Goal: Check status: Check status

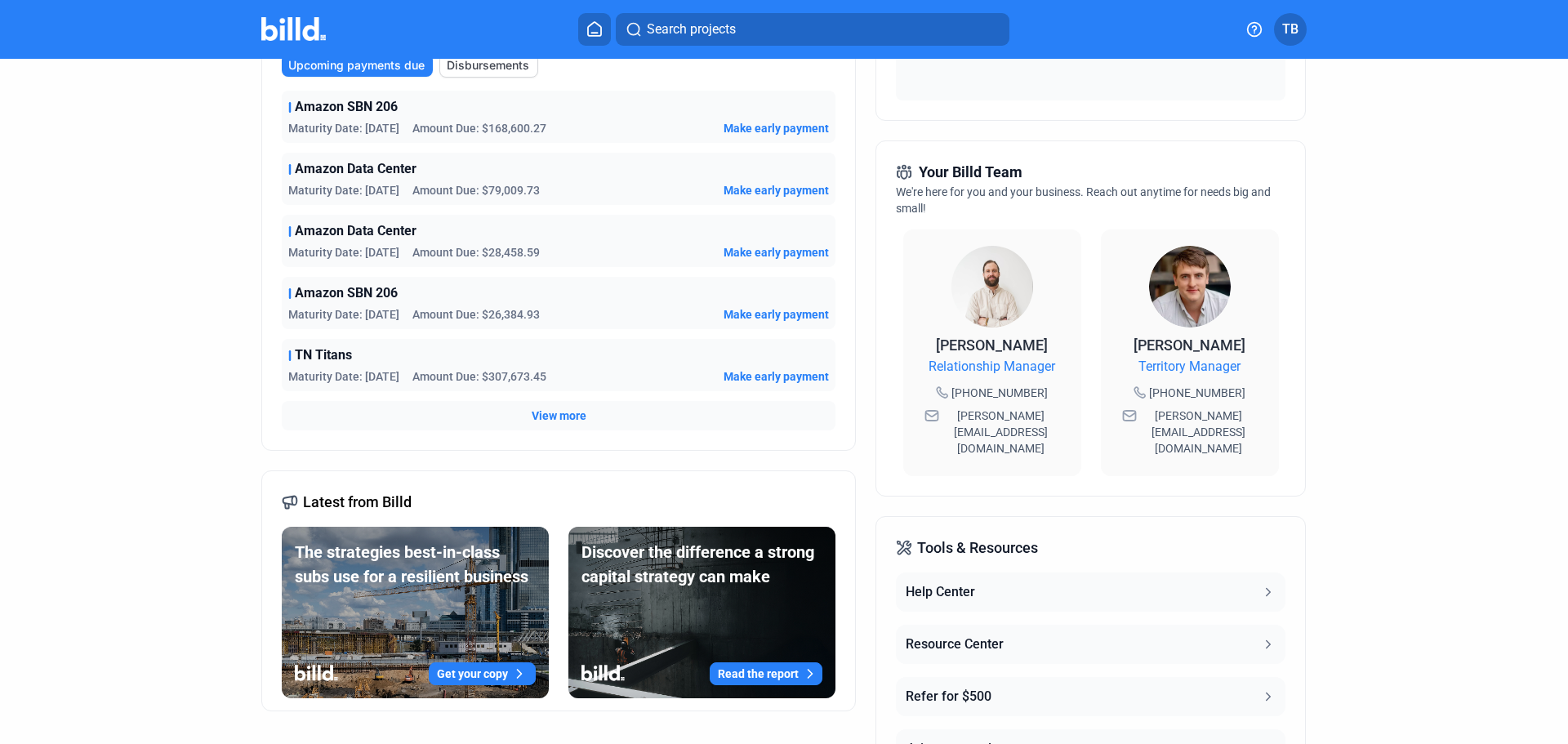
scroll to position [408, 0]
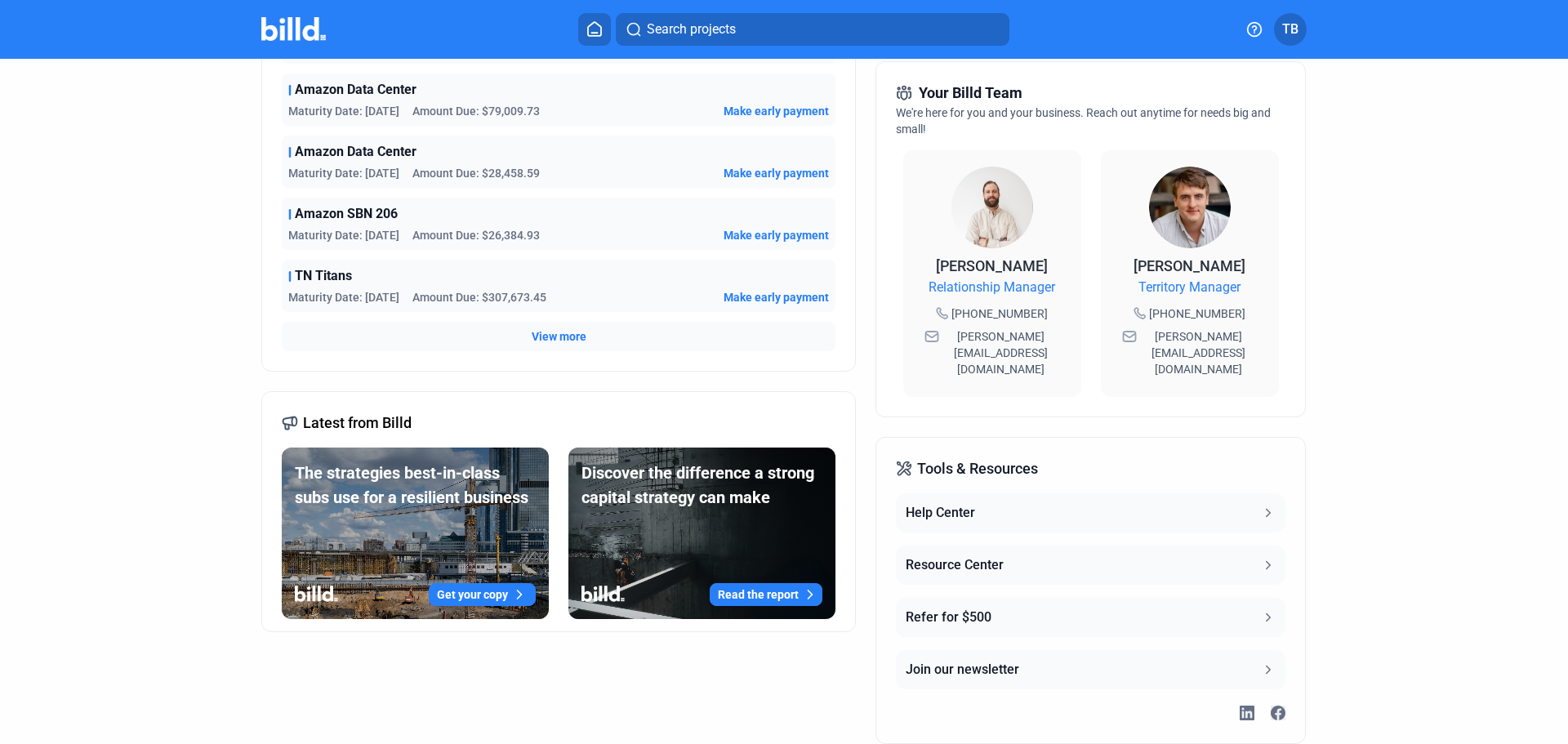
click at [557, 335] on span "View more" at bounding box center [559, 337] width 55 height 16
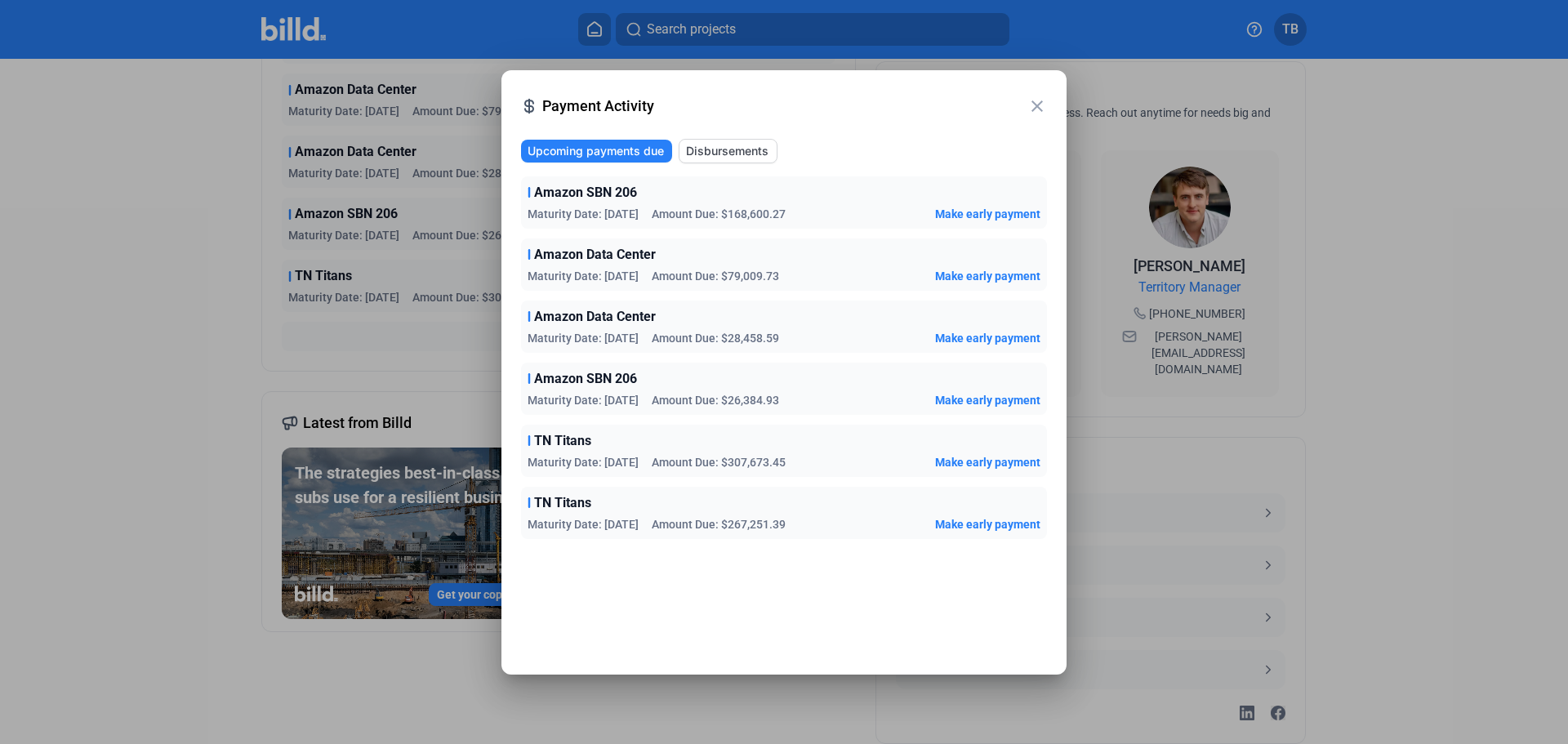
click at [1038, 104] on mat-icon "close" at bounding box center [1037, 106] width 19 height 19
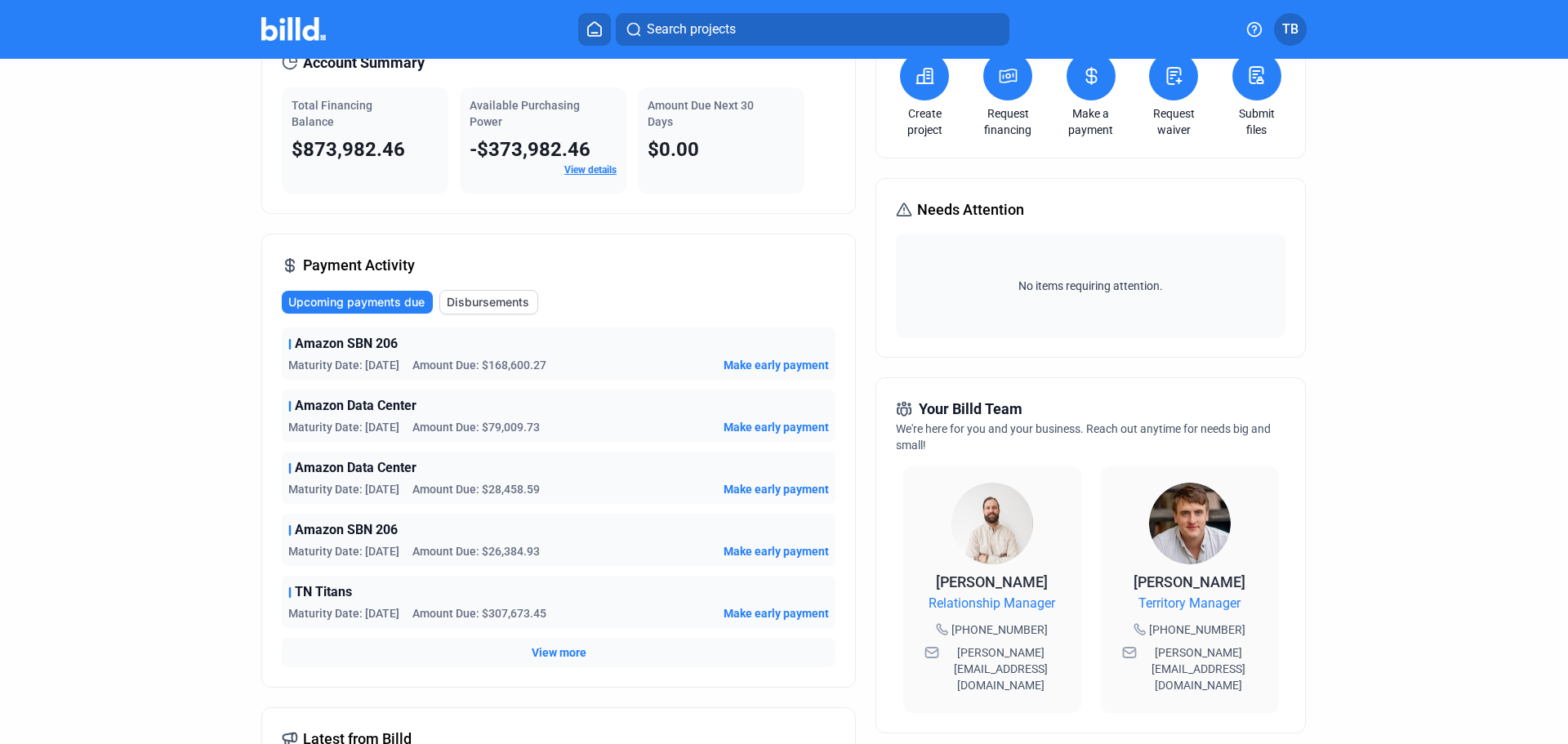
scroll to position [0, 0]
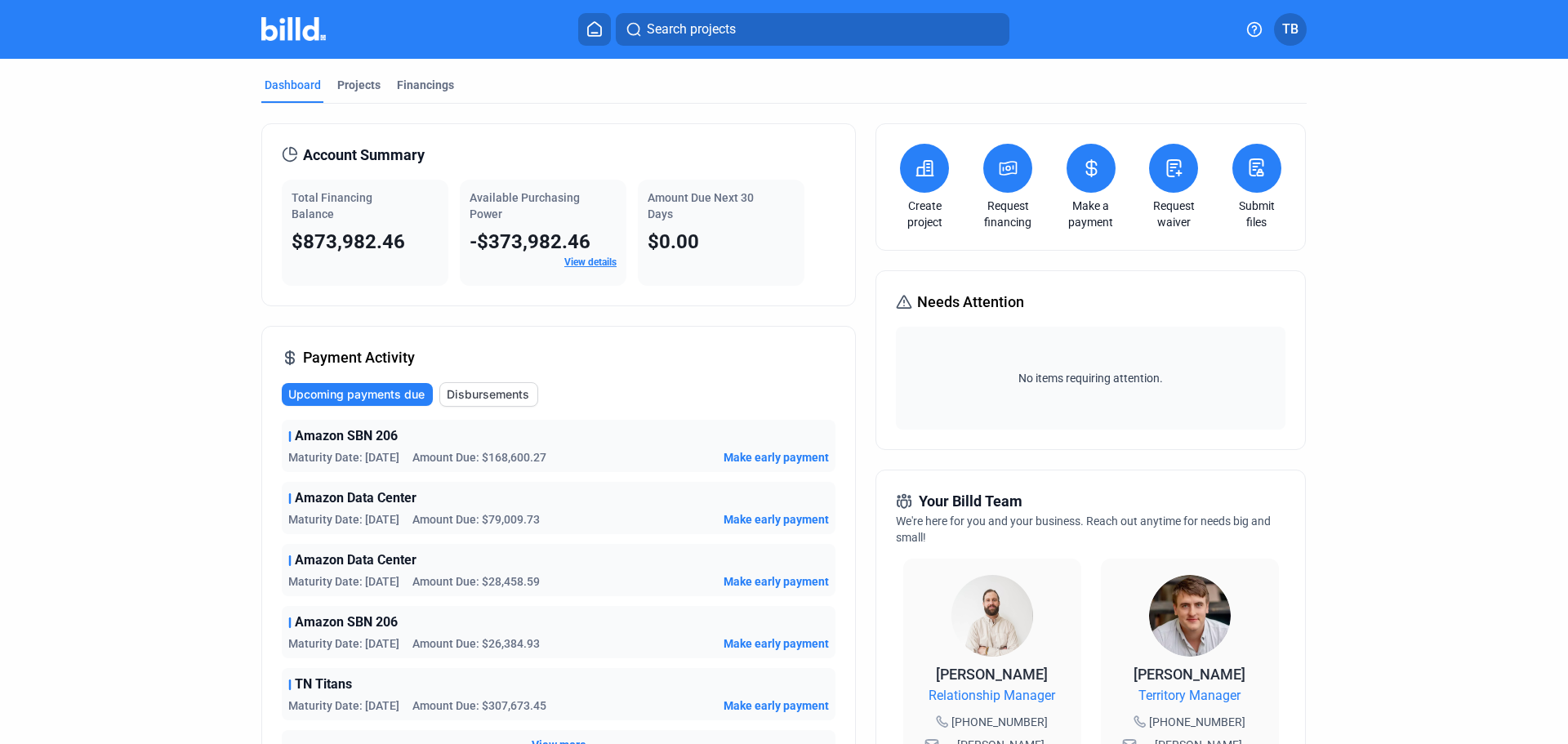
click at [594, 264] on link "View details" at bounding box center [590, 262] width 52 height 12
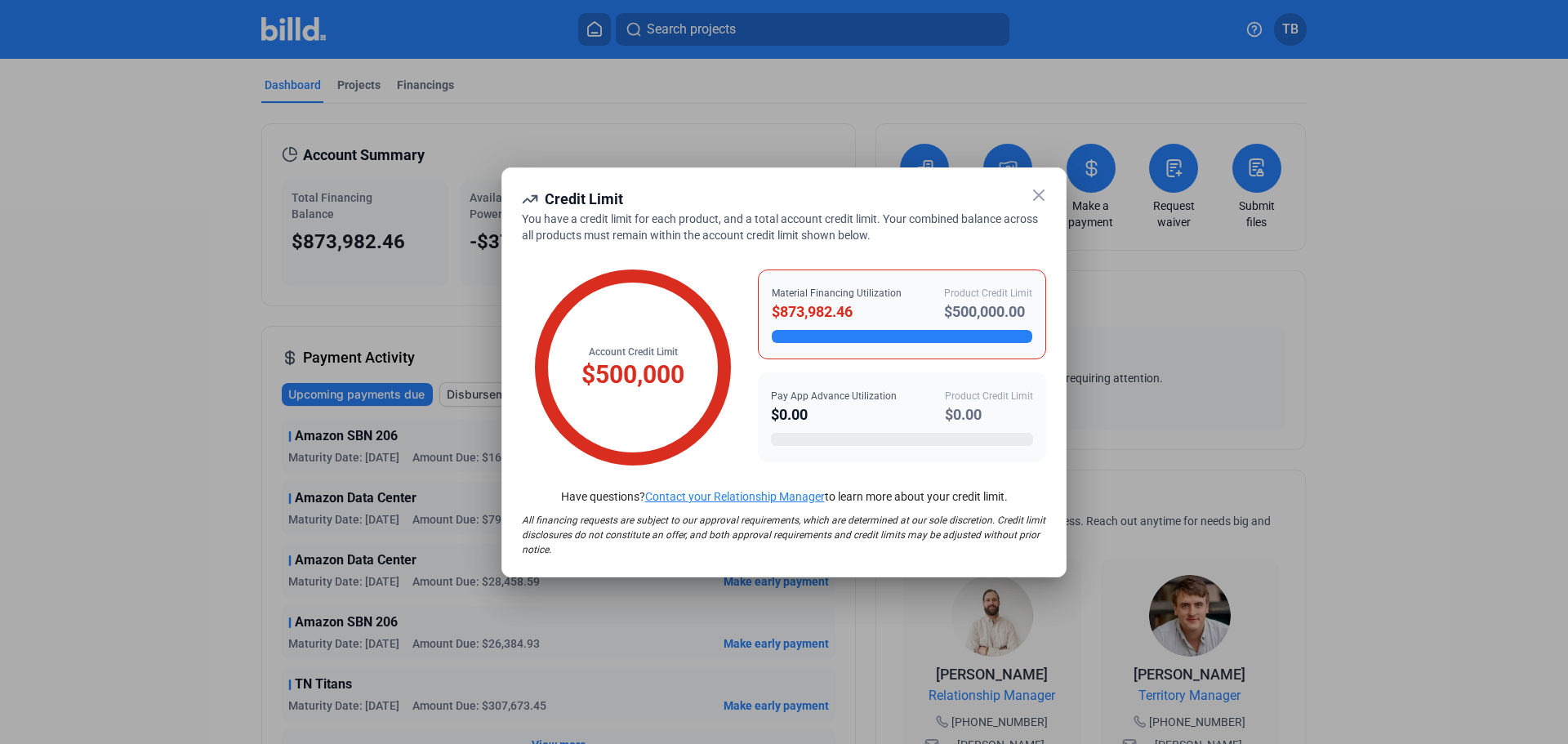
click at [1042, 195] on icon at bounding box center [1039, 195] width 19 height 19
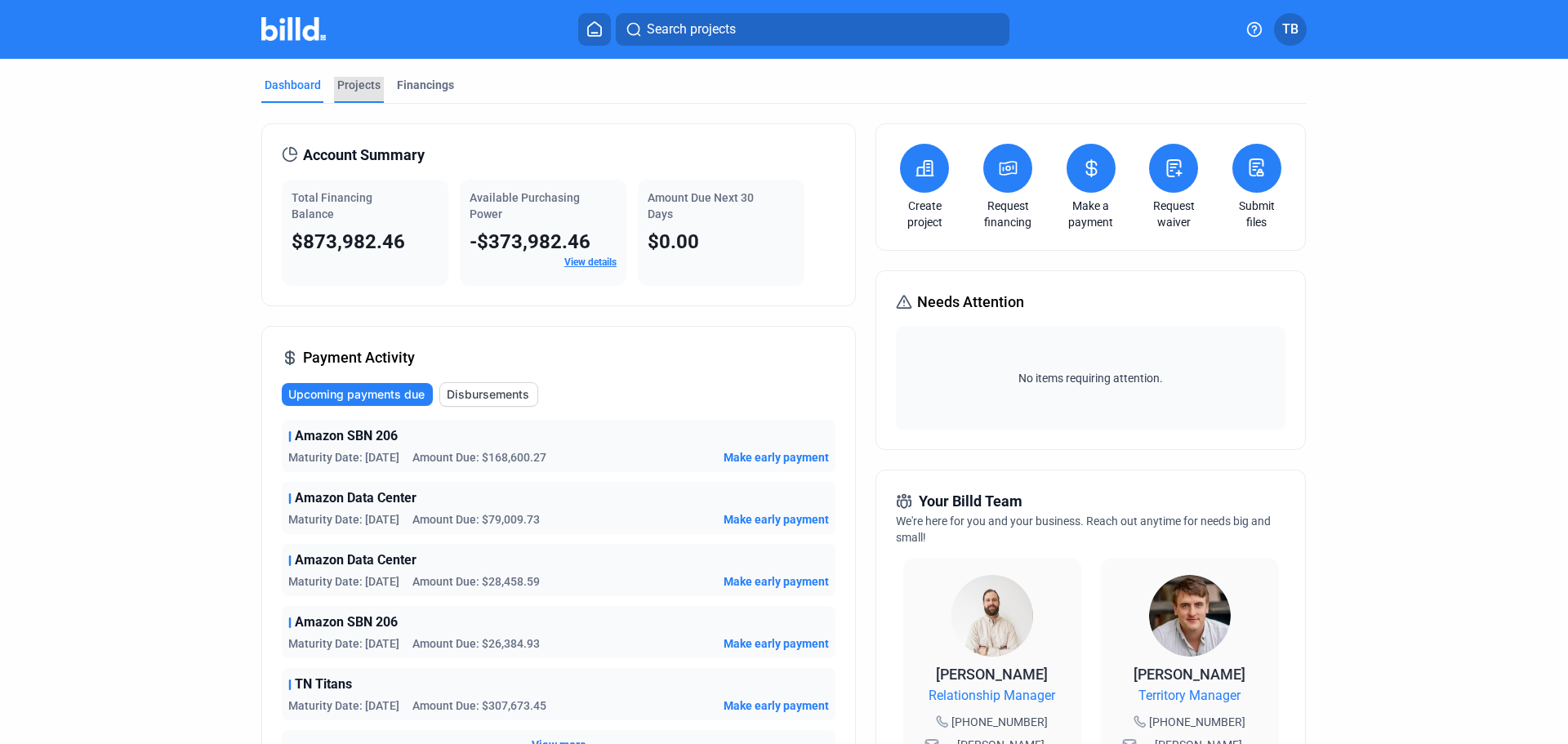
click at [341, 86] on div "Projects" at bounding box center [359, 85] width 43 height 16
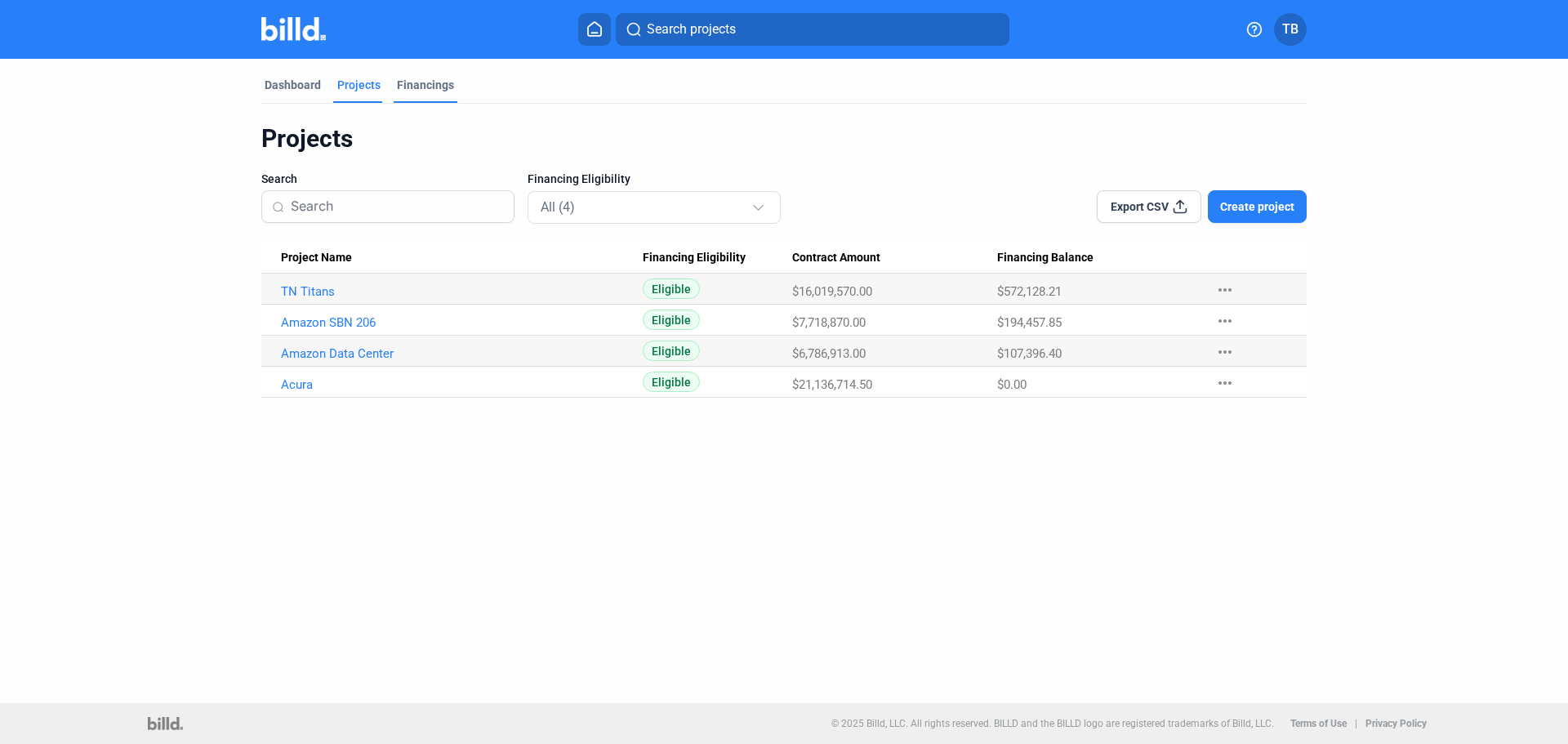
click at [414, 88] on div "Financings" at bounding box center [425, 85] width 58 height 16
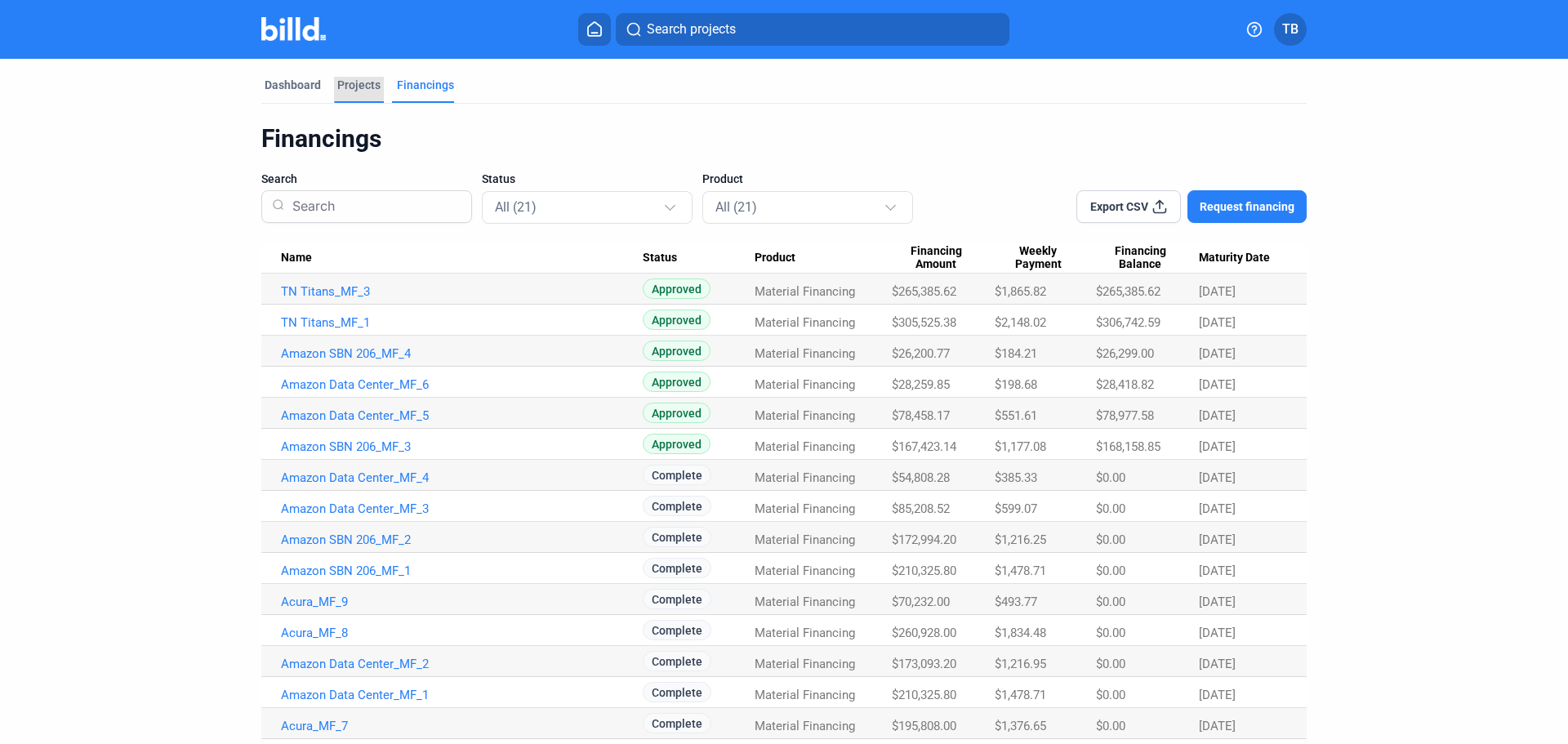
click at [339, 81] on div "Projects" at bounding box center [359, 85] width 43 height 16
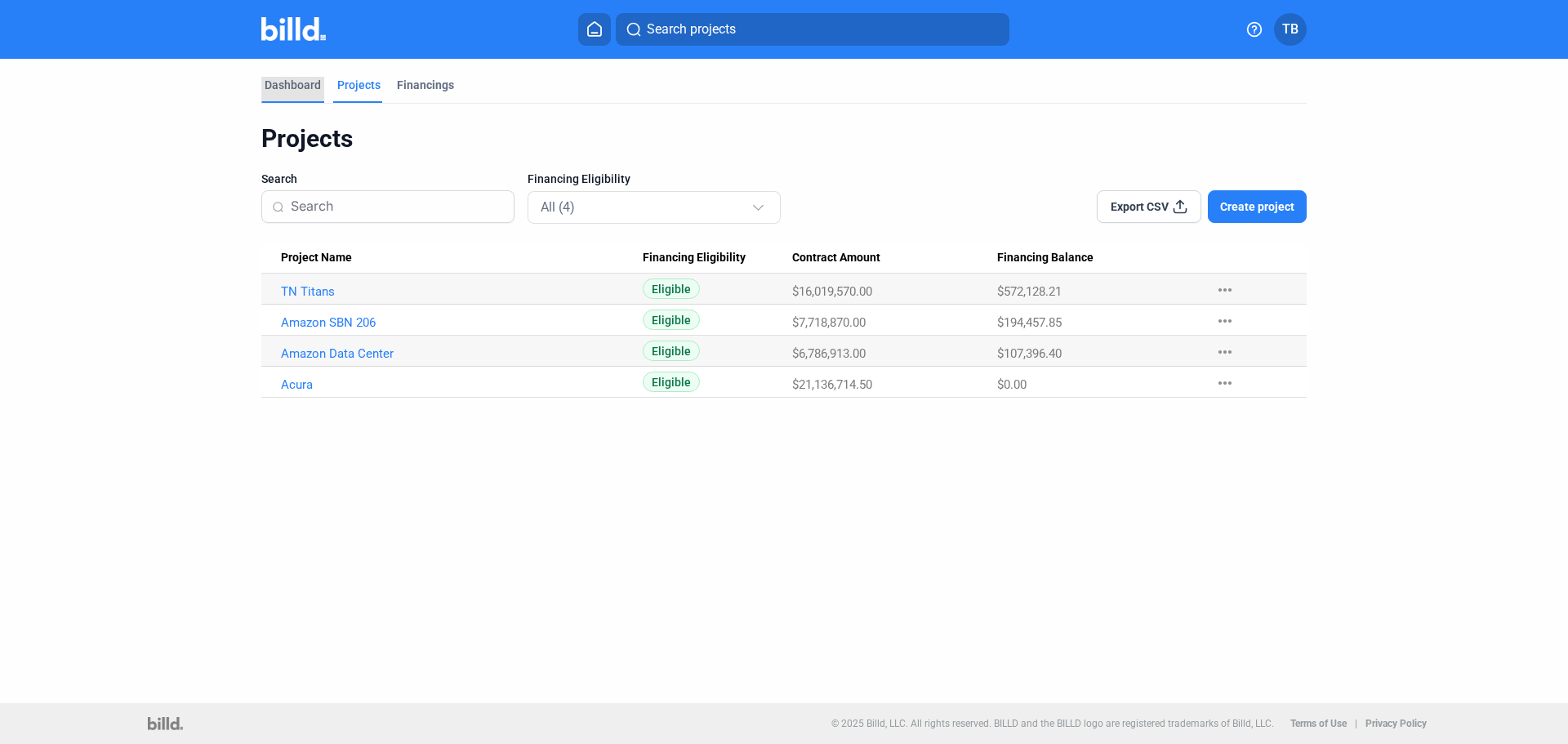
click at [279, 83] on div "Dashboard" at bounding box center [293, 85] width 57 height 16
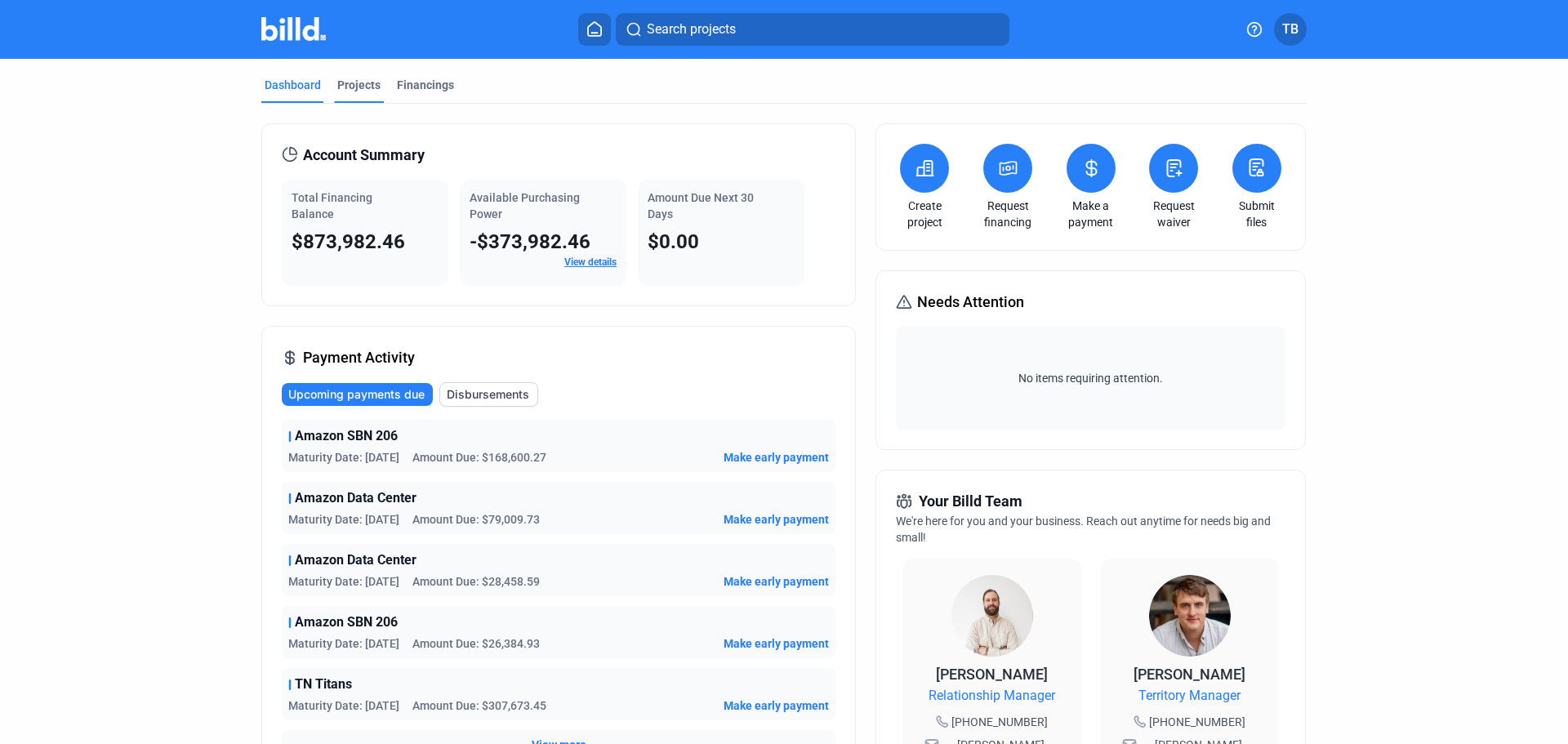
click at [354, 90] on div "Projects" at bounding box center [359, 85] width 43 height 16
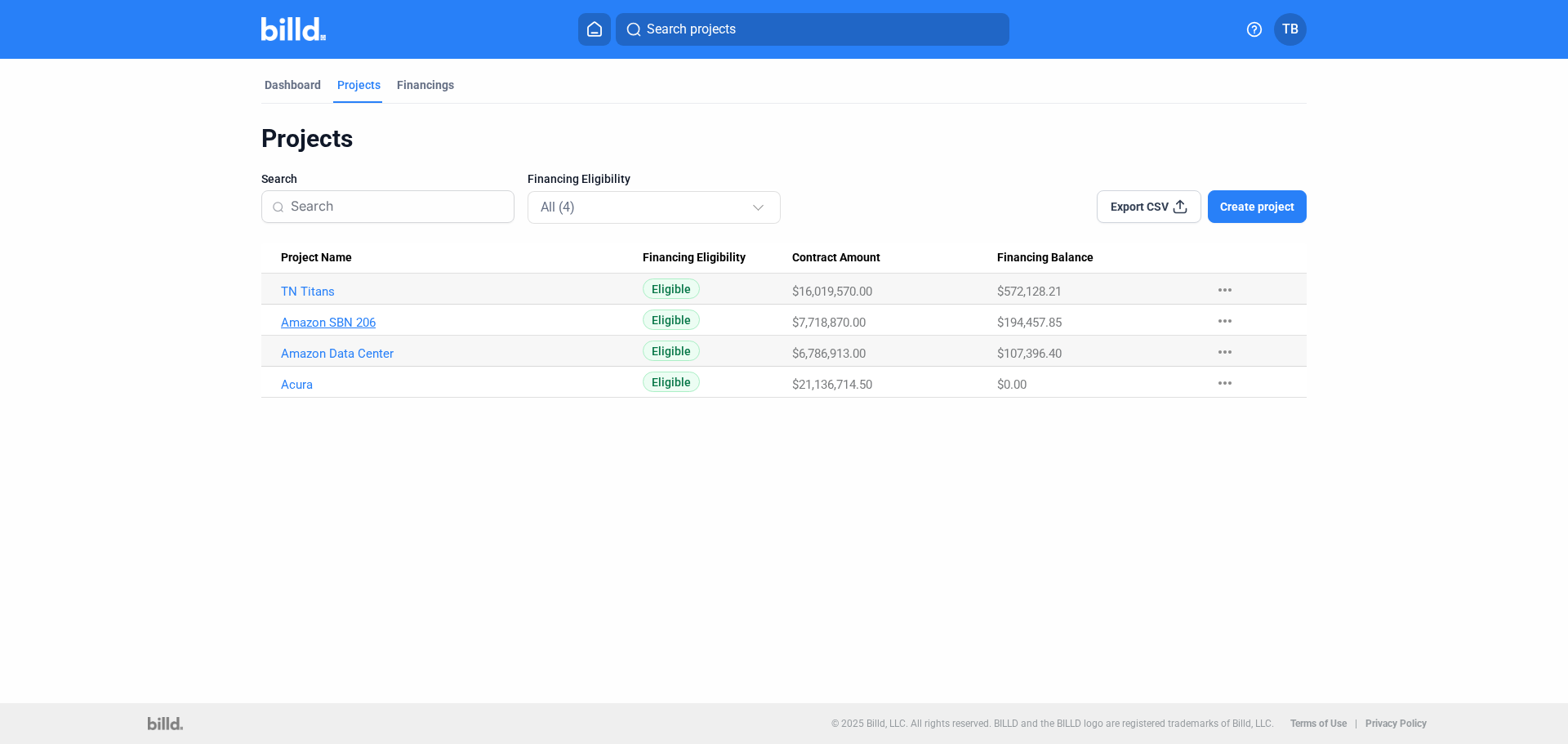
click at [352, 322] on link "Amazon SBN 206" at bounding box center [461, 322] width 362 height 15
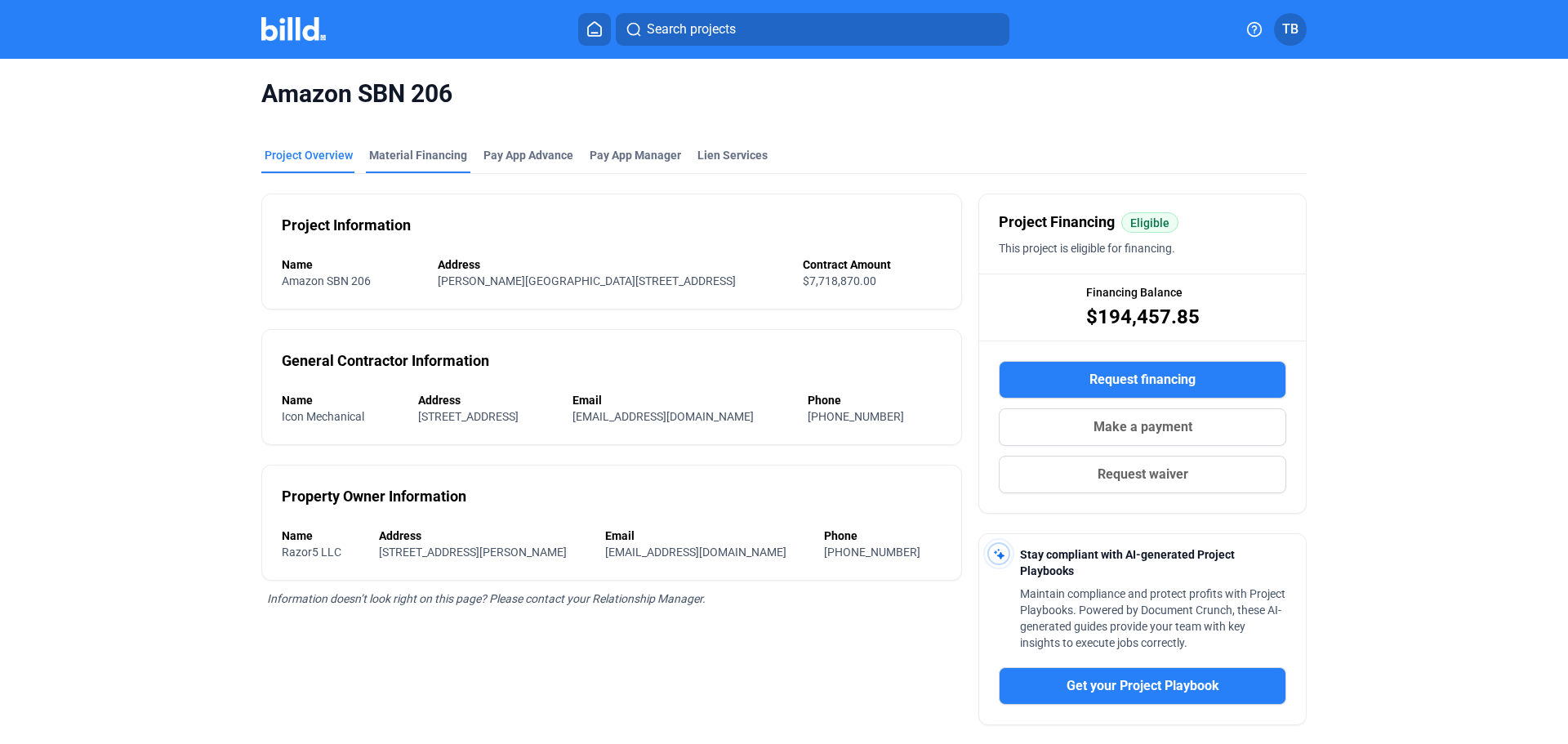
click at [424, 152] on div "Material Financing" at bounding box center [418, 155] width 98 height 16
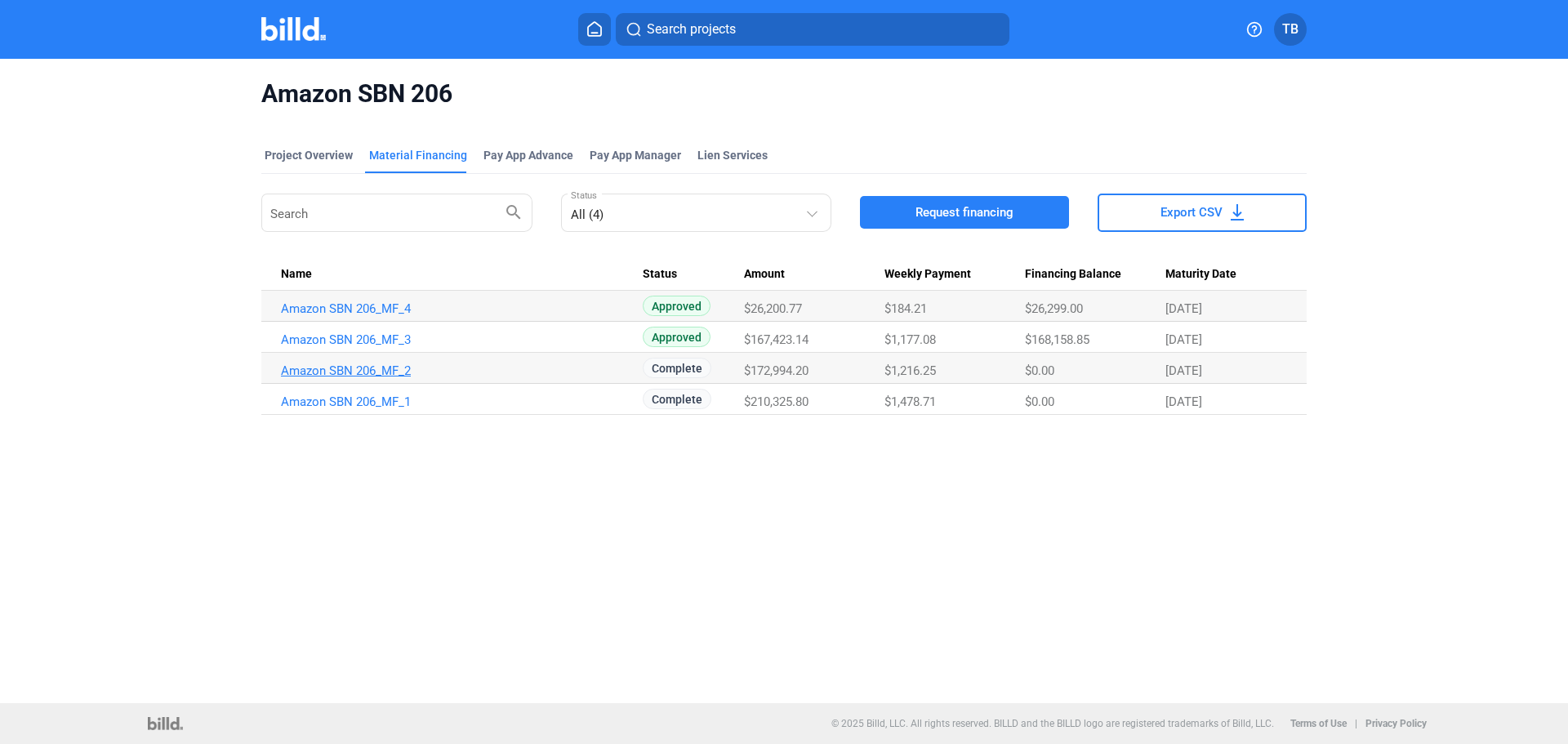
click at [382, 374] on link "Amazon SBN 206_MF_2" at bounding box center [461, 370] width 362 height 15
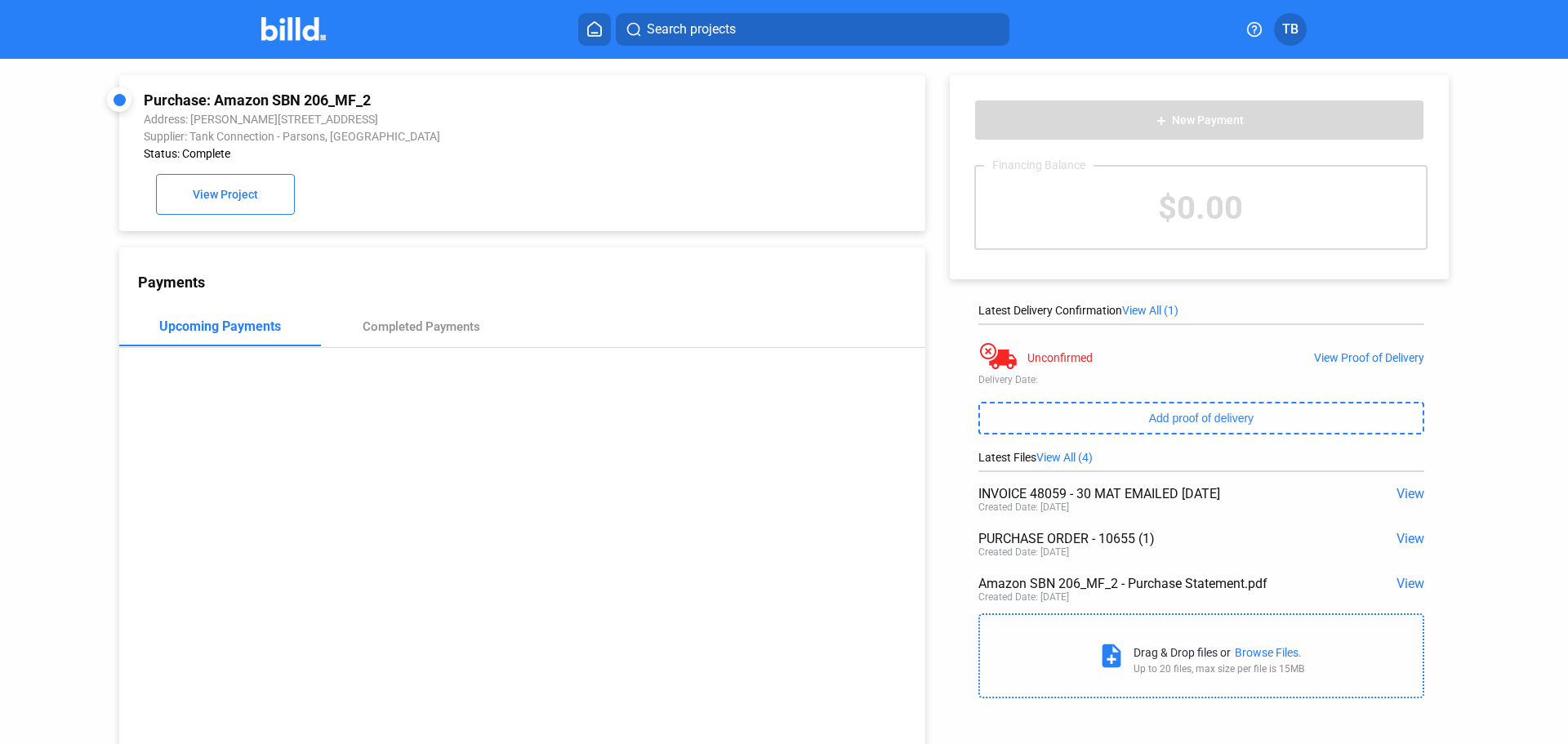
scroll to position [63, 0]
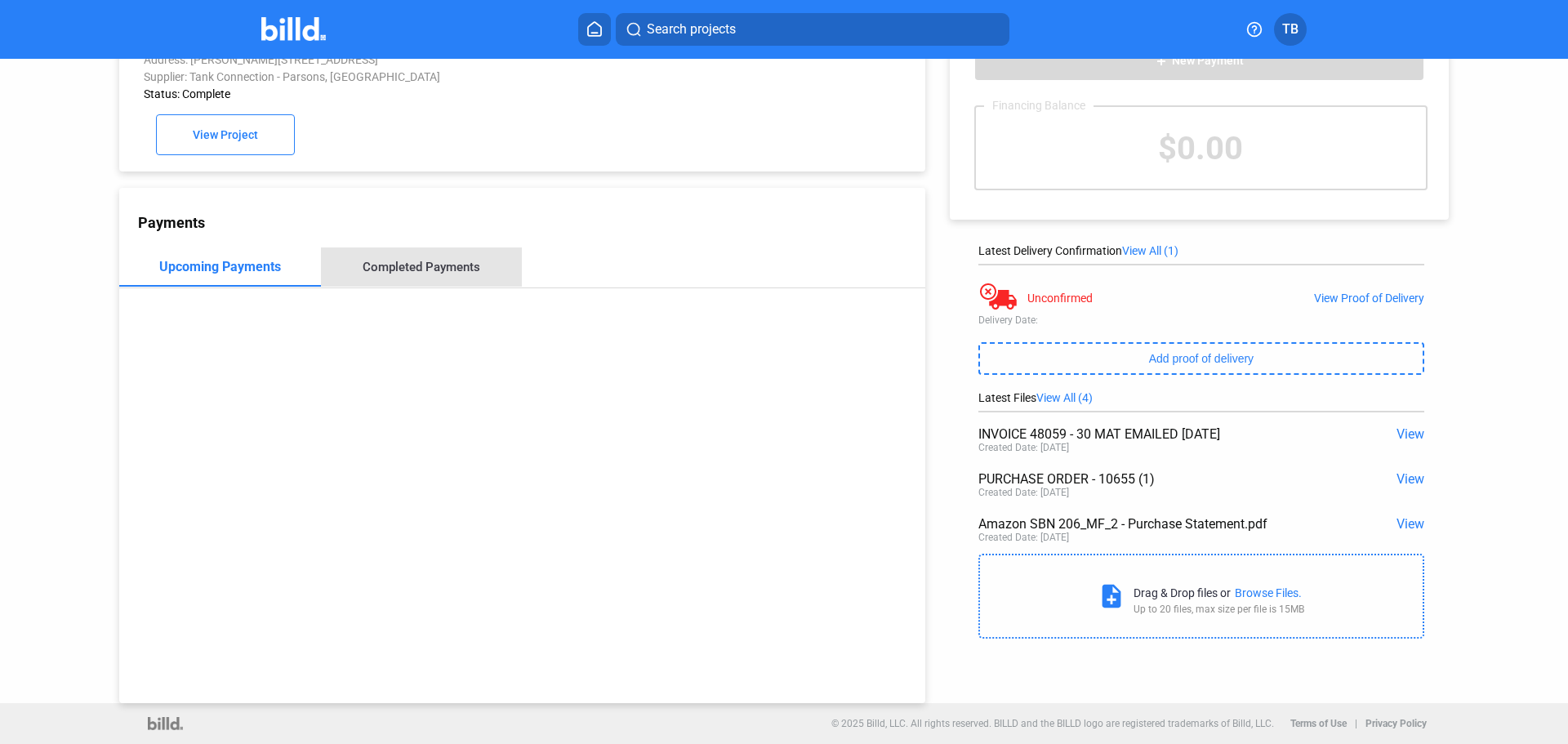
click at [431, 262] on div "Completed Payments" at bounding box center [421, 267] width 118 height 15
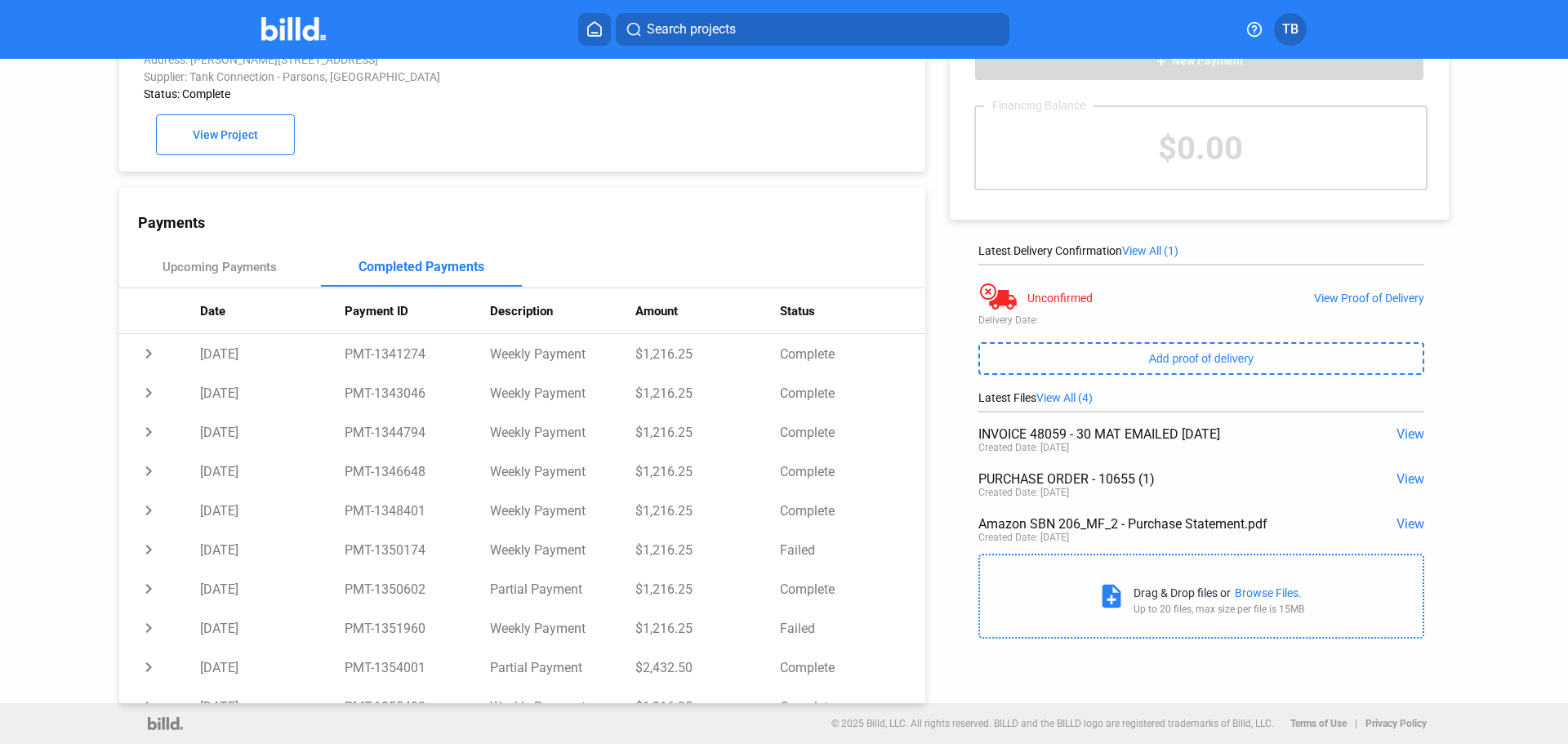
click at [1396, 521] on span "View" at bounding box center [1410, 524] width 27 height 16
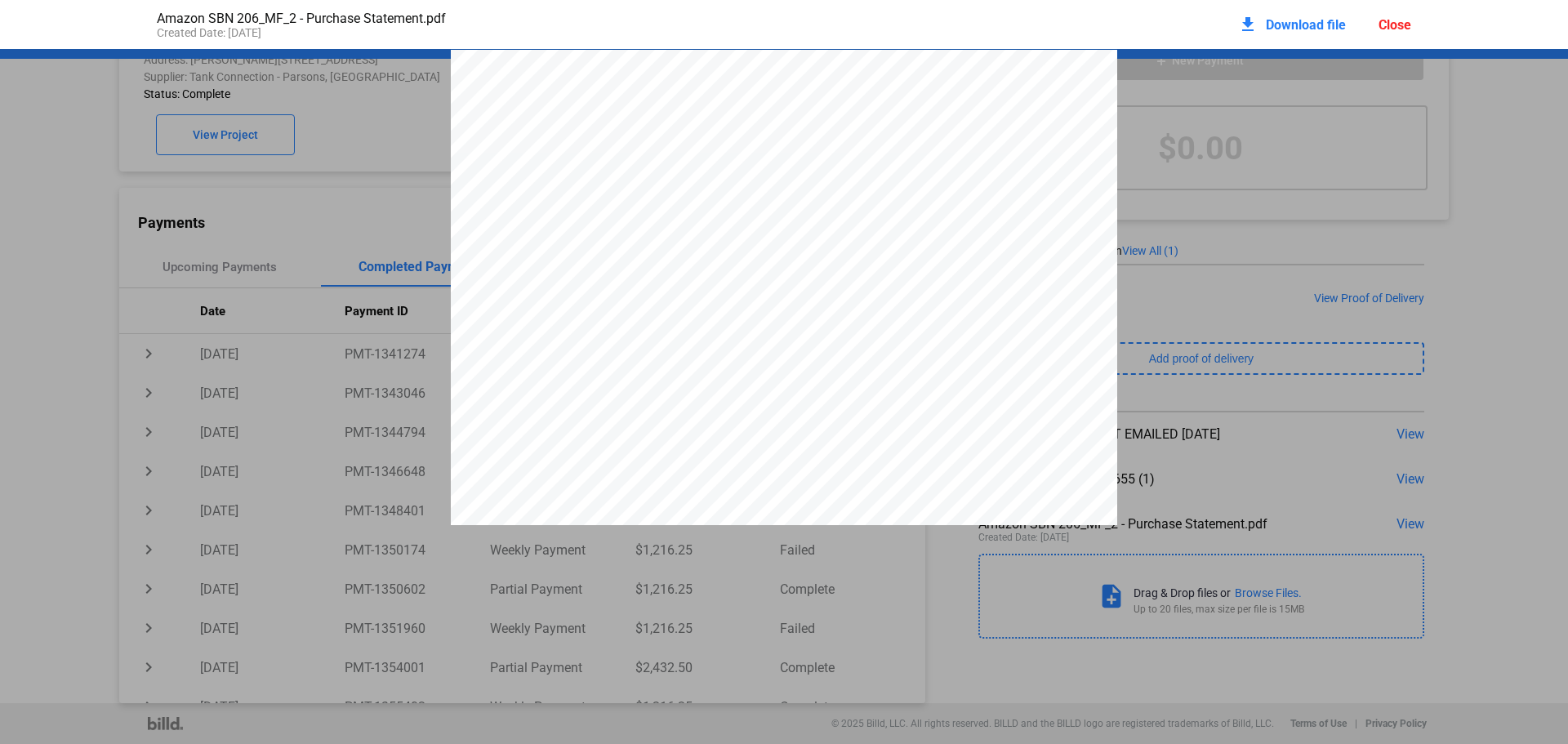
scroll to position [8, 0]
click at [1404, 23] on div "Close" at bounding box center [1394, 25] width 33 height 16
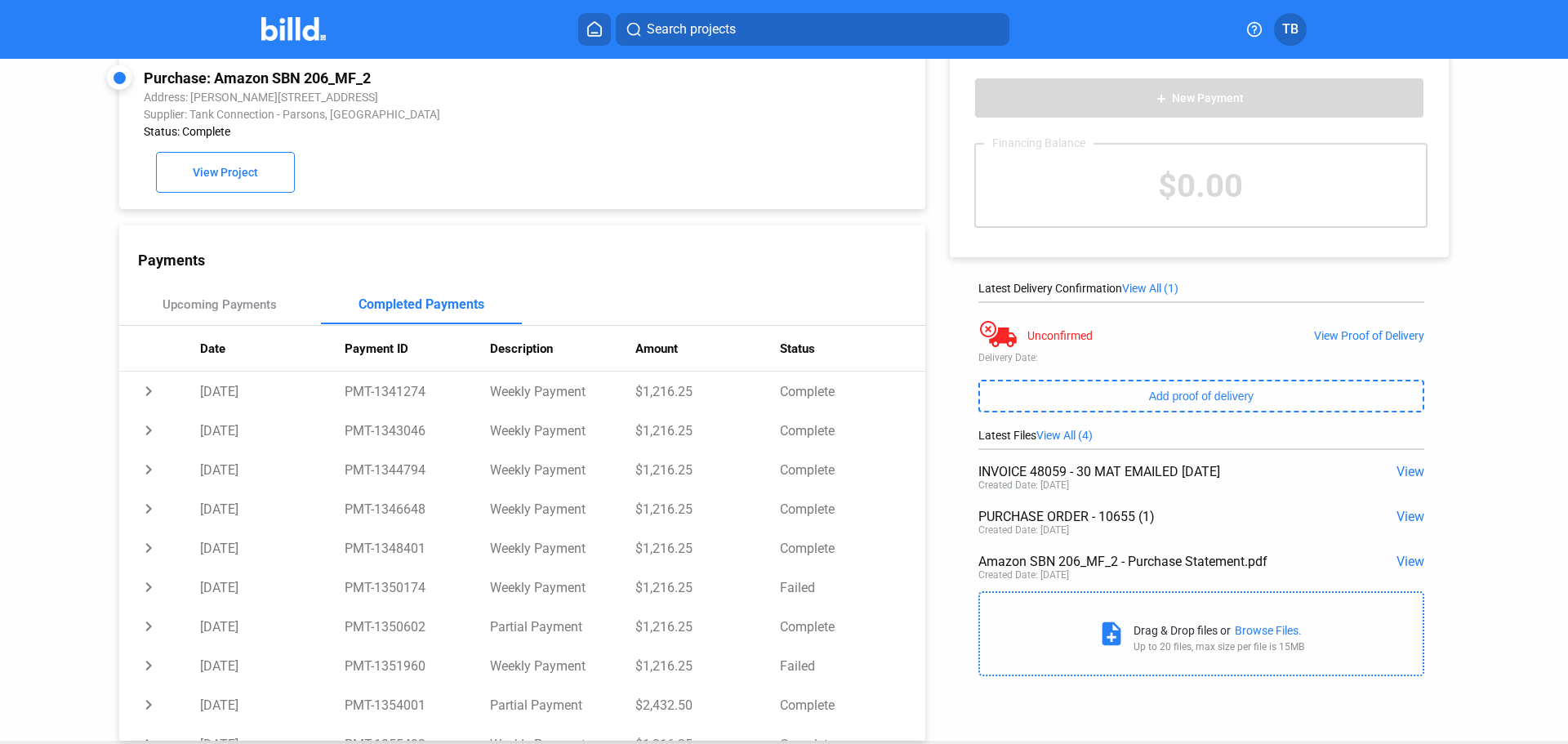
scroll to position [0, 0]
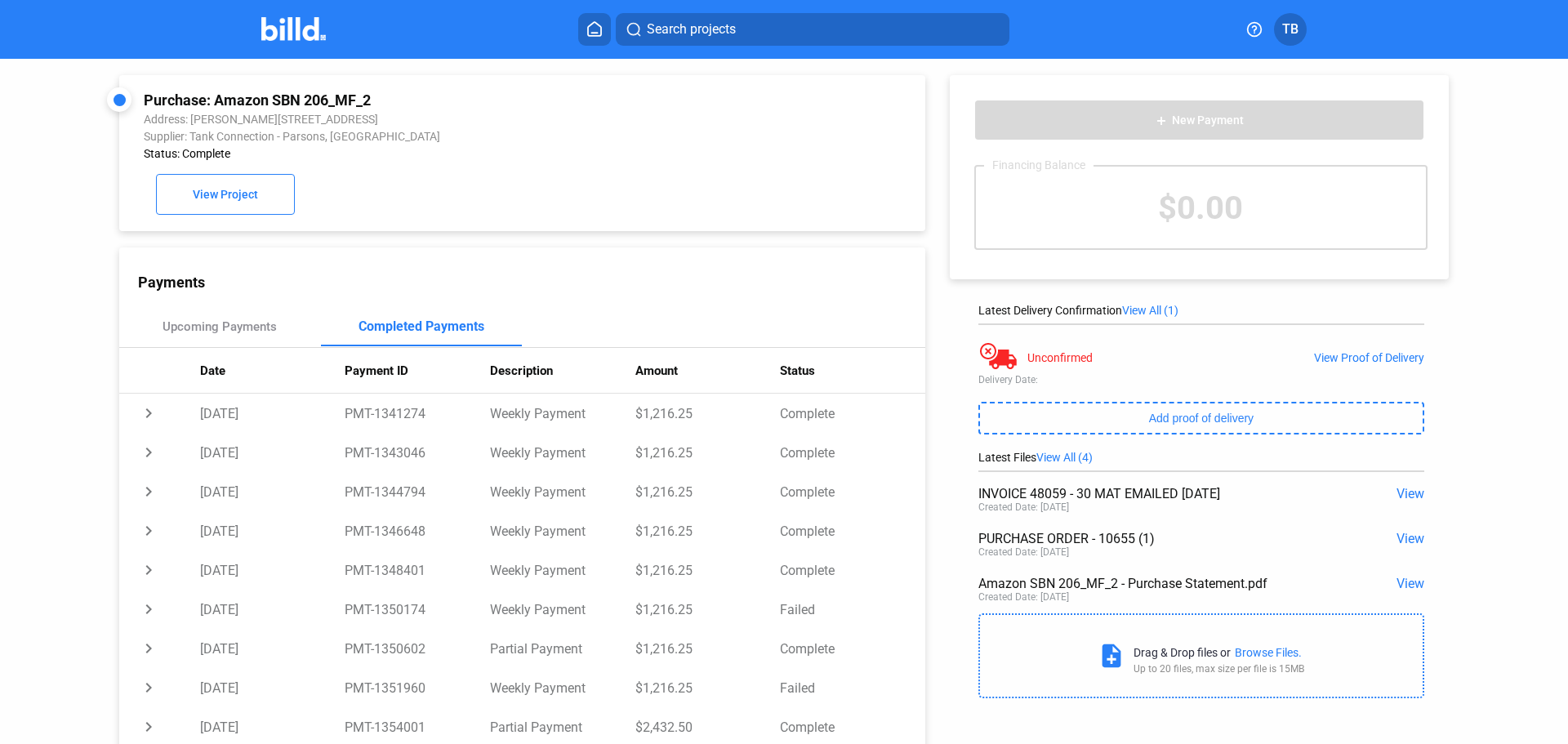
click at [290, 27] on img at bounding box center [293, 28] width 65 height 24
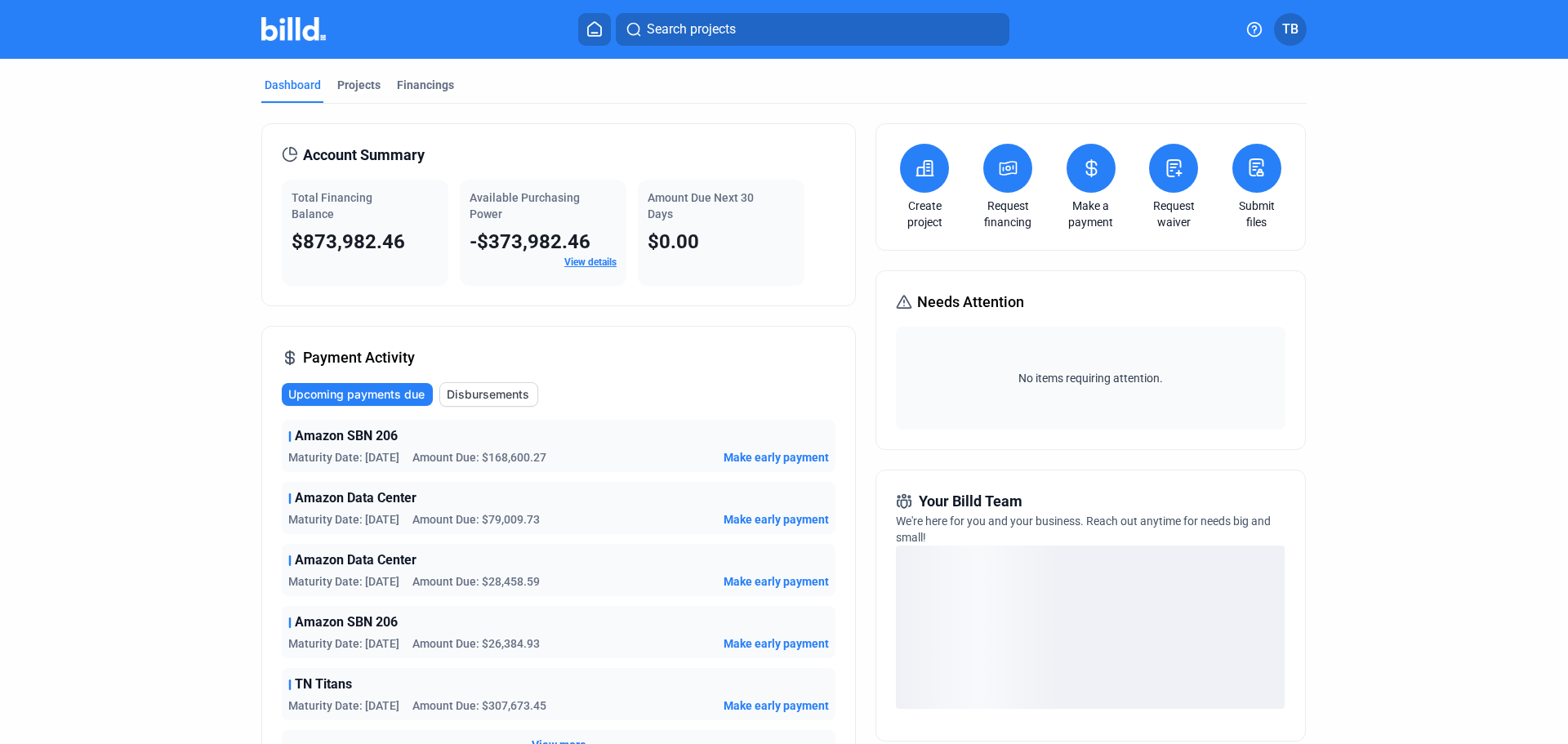
click at [585, 258] on link "View details" at bounding box center [590, 262] width 52 height 12
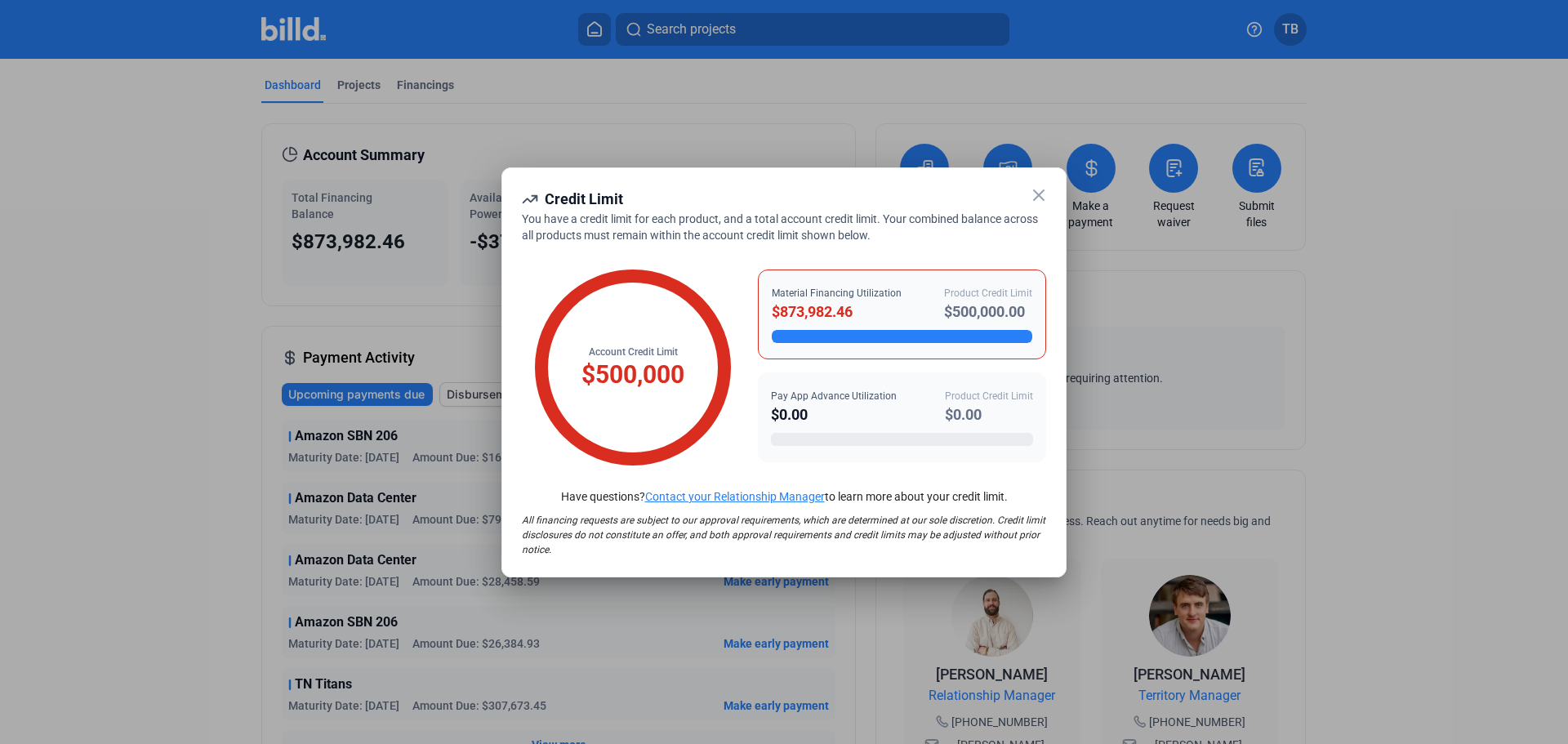
click at [1047, 191] on icon at bounding box center [1039, 195] width 19 height 19
